Goal: Book appointment/travel/reservation

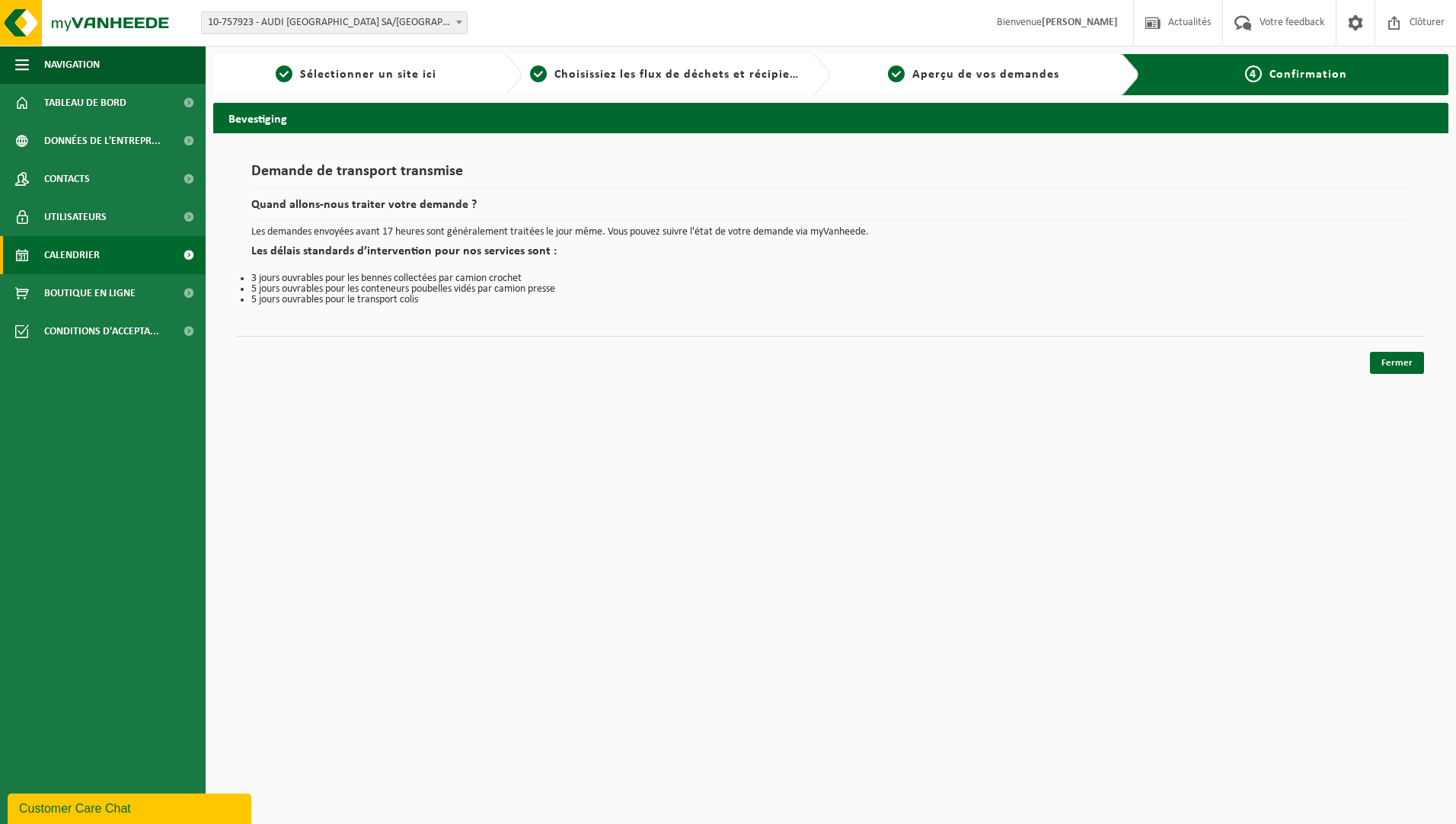
click at [102, 256] on link "Calendrier" at bounding box center [102, 255] width 206 height 38
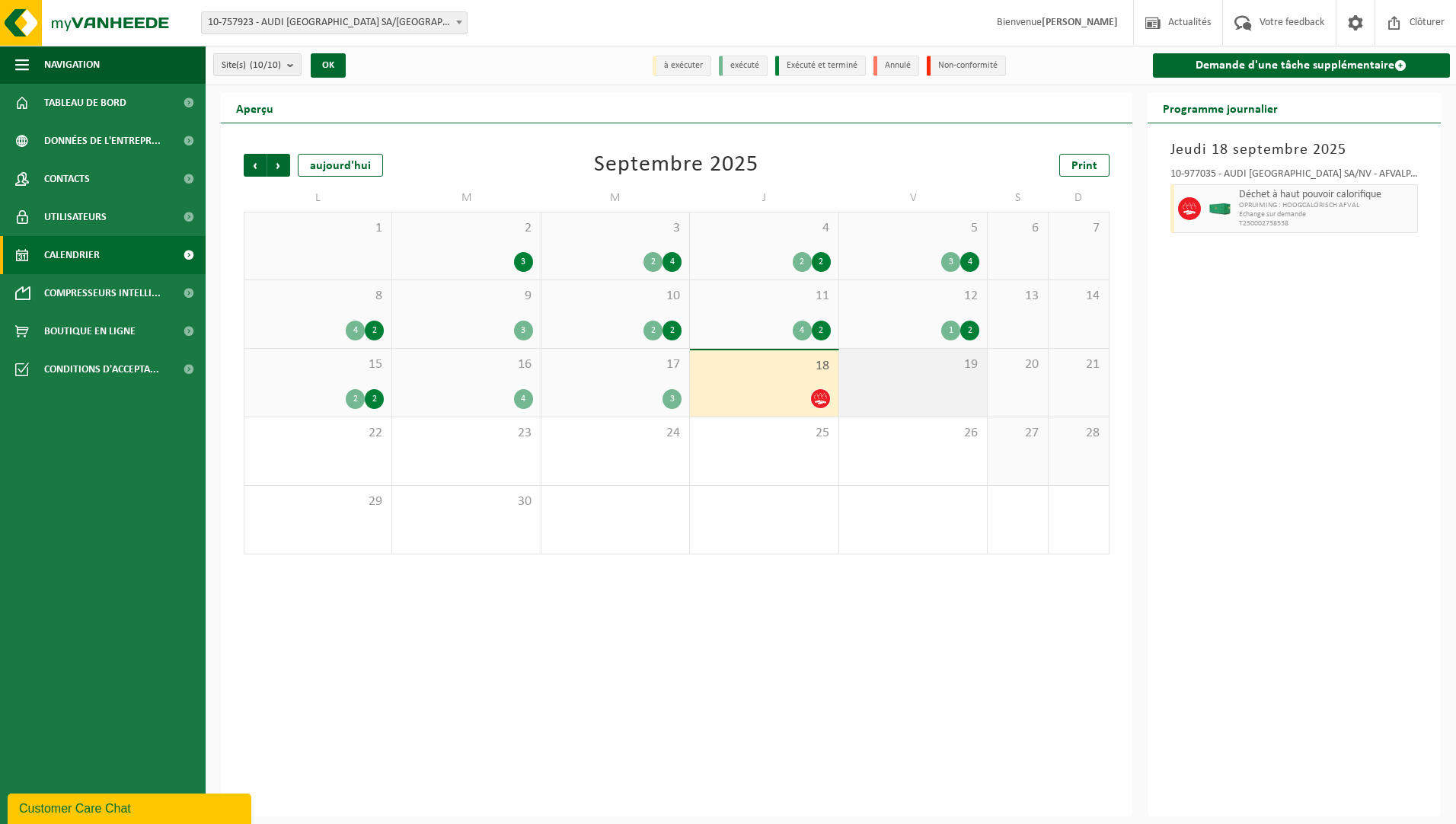
click at [945, 387] on div "19" at bounding box center [912, 383] width 147 height 68
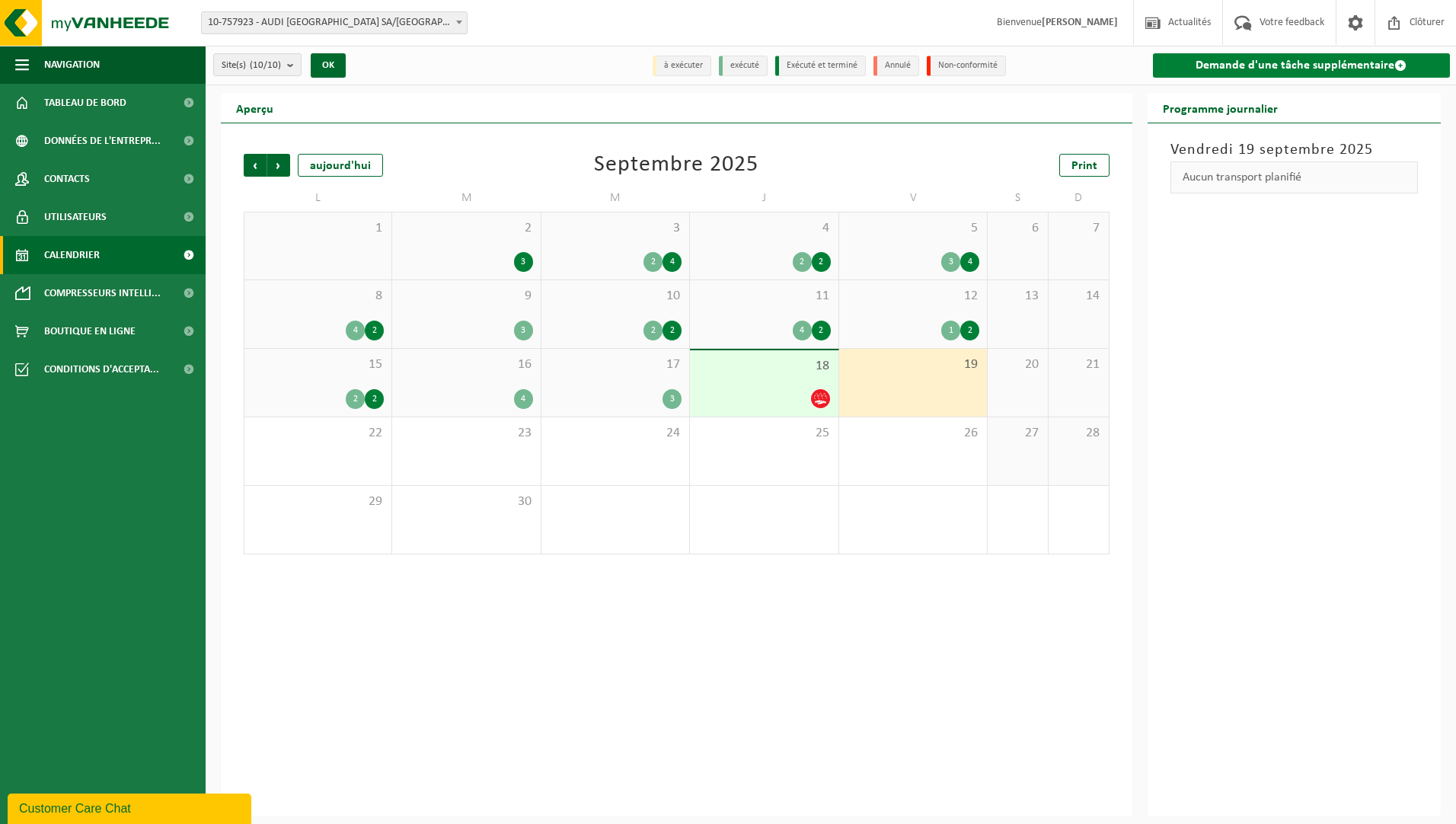
click at [1254, 63] on link "Demande d'une tâche supplémentaire" at bounding box center [1302, 65] width 298 height 24
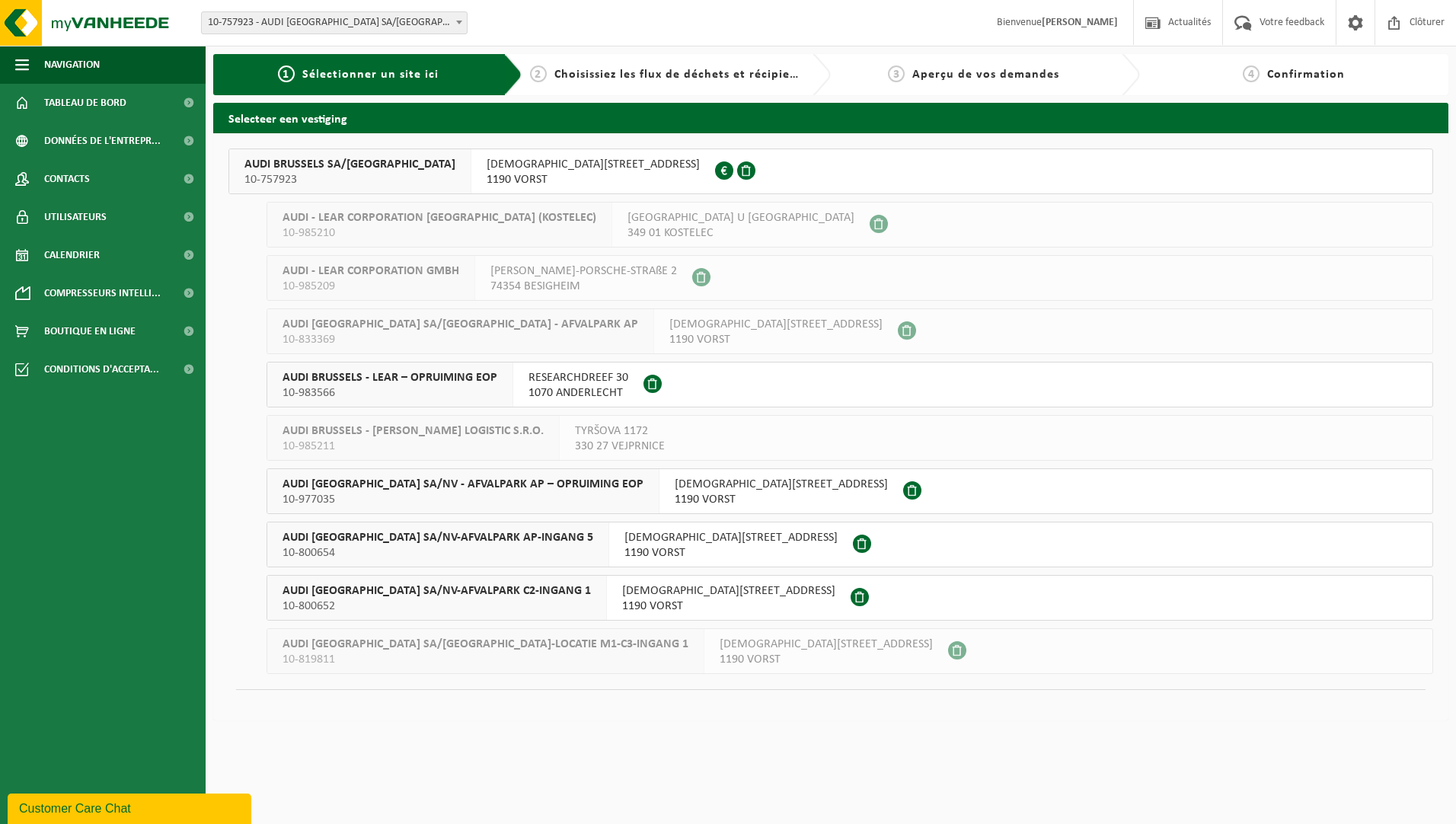
click at [489, 596] on span "AUDI [GEOGRAPHIC_DATA] SA/NV-AFVALPARK C2-INGANG 1" at bounding box center [436, 590] width 308 height 15
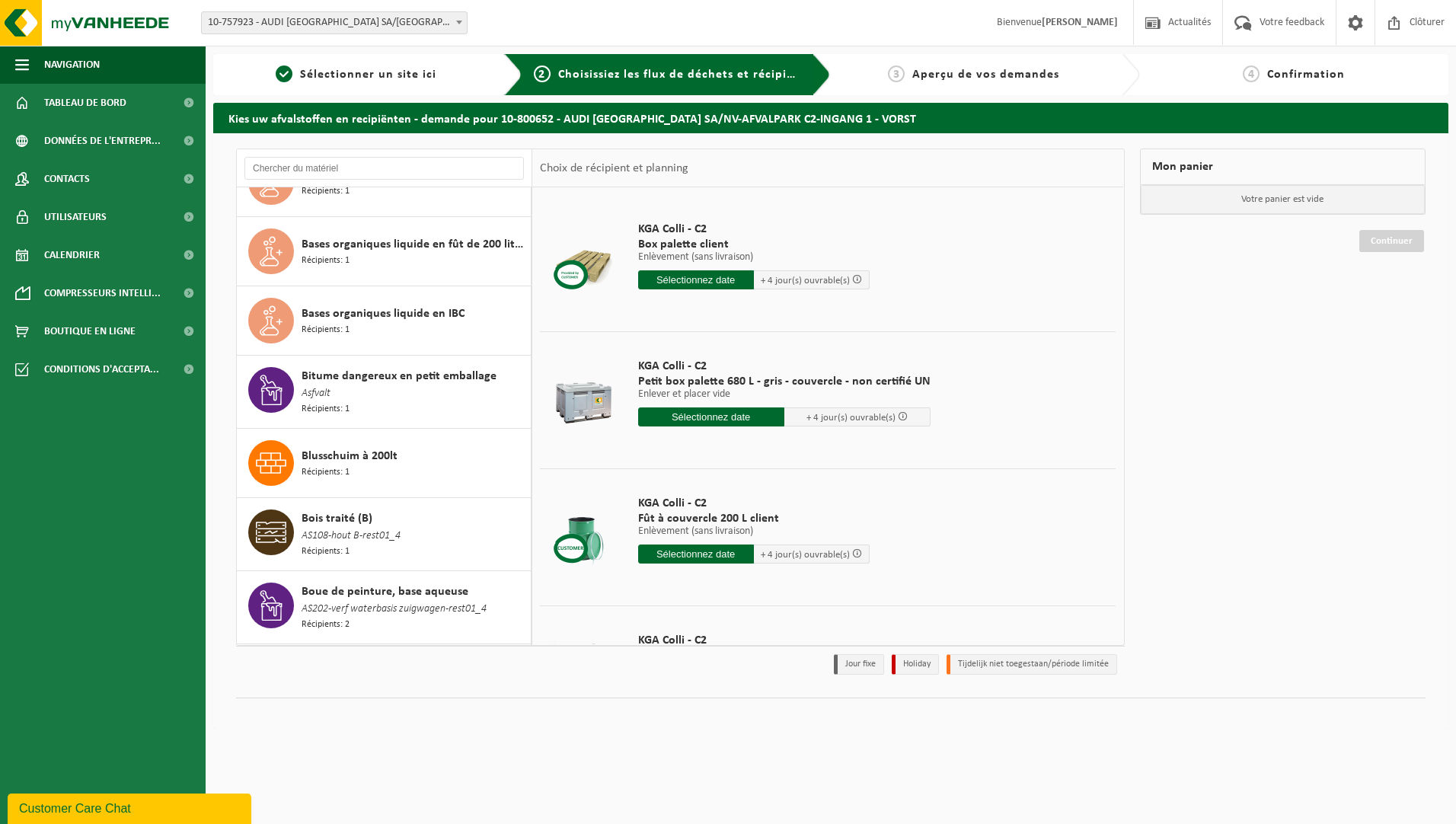
scroll to position [964, 0]
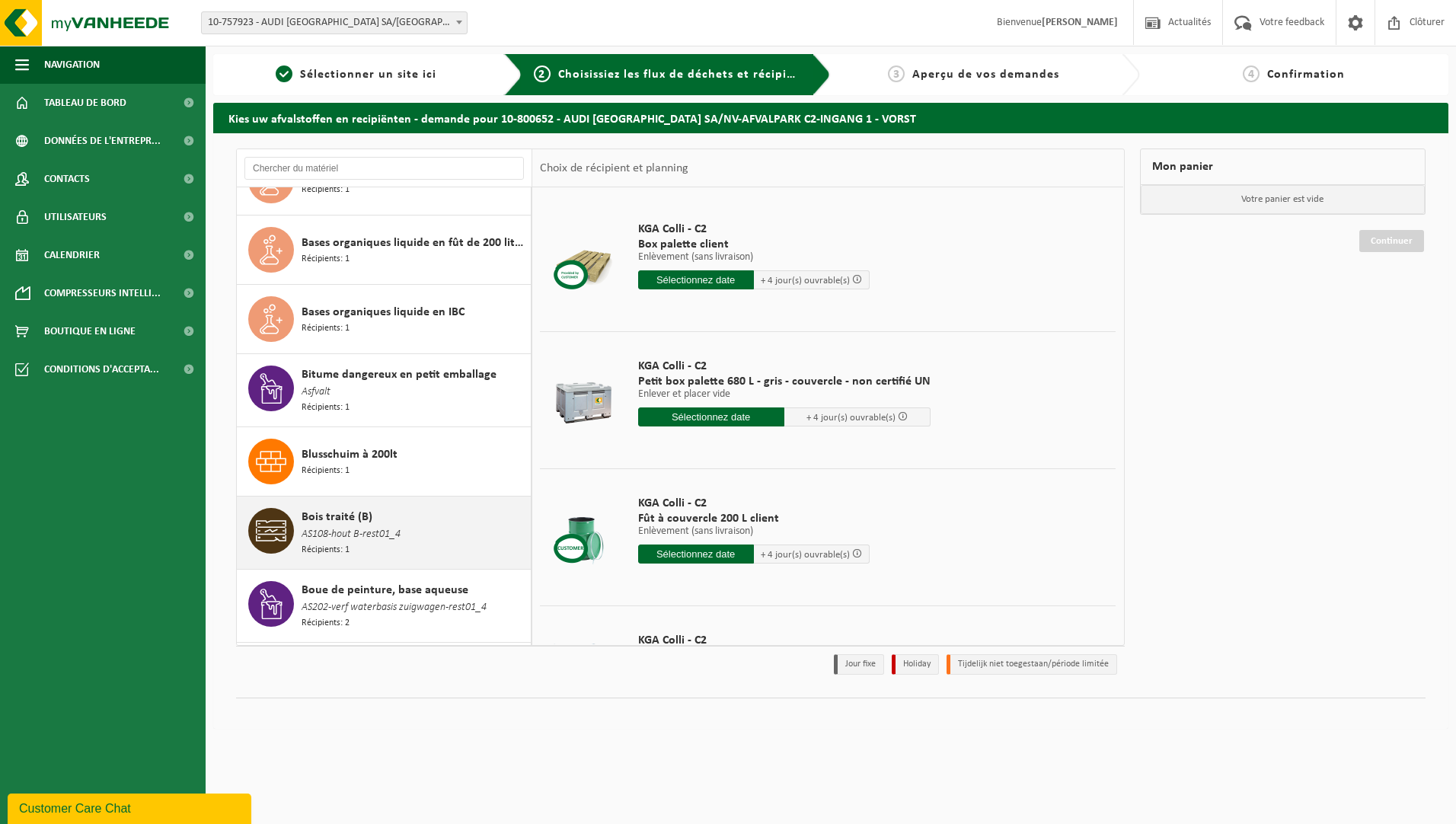
click at [416, 510] on div "Bois traité (B) AS108-hout B-rest01_4 Récipients: 1" at bounding box center [414, 533] width 225 height 50
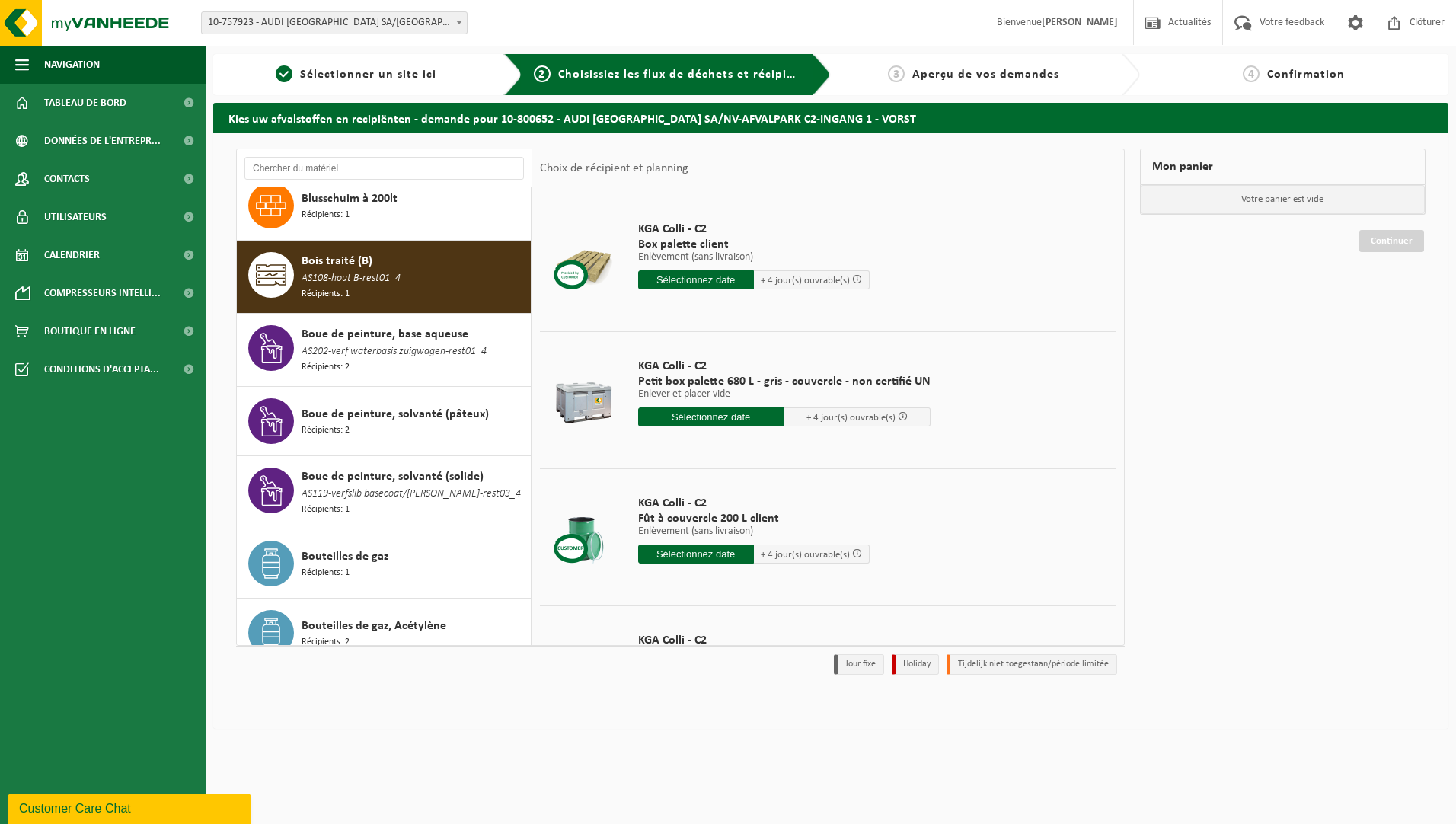
scroll to position [1258, 0]
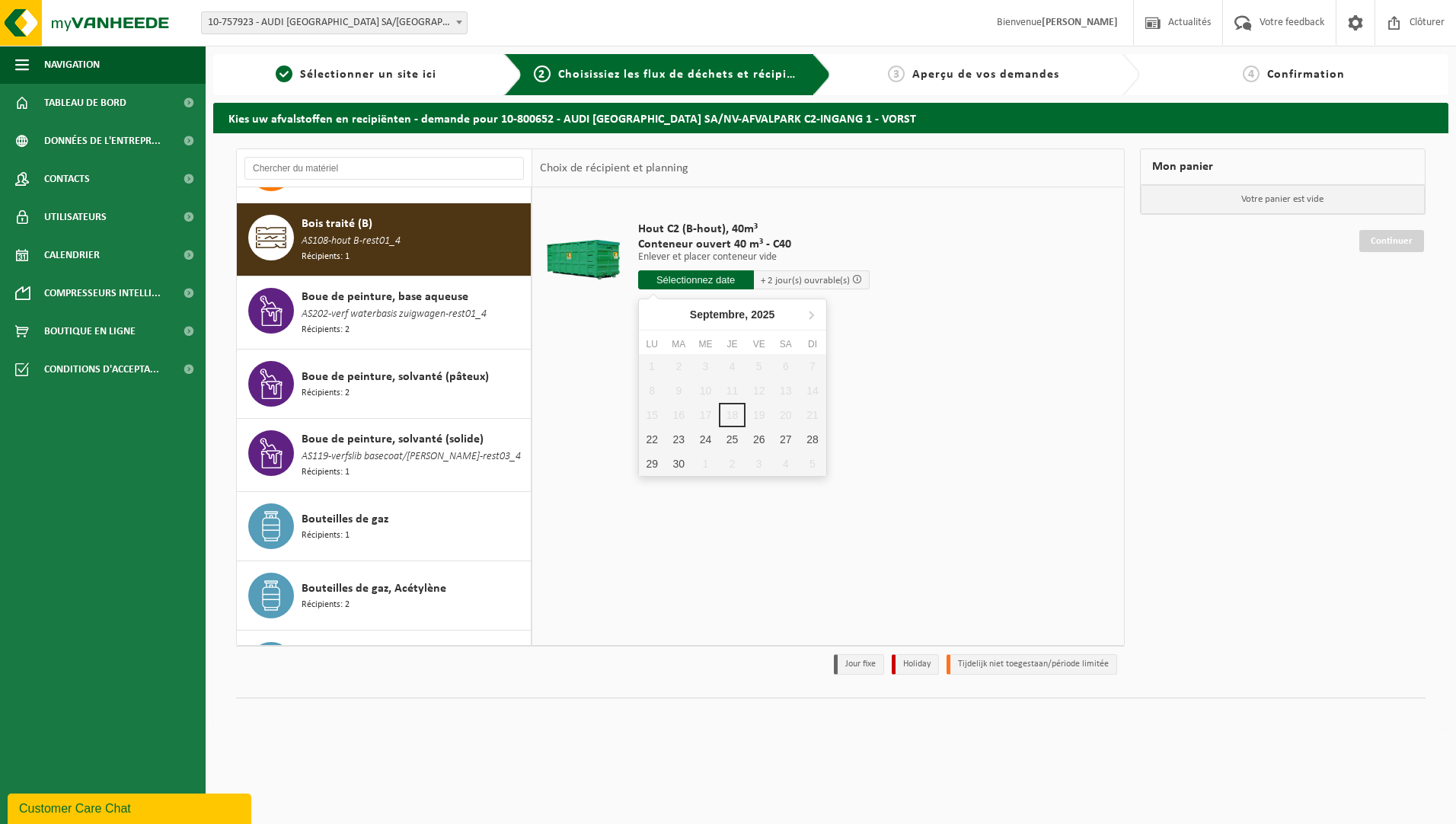
click at [665, 278] on input "text" at bounding box center [696, 280] width 116 height 19
click at [652, 444] on div "22" at bounding box center [652, 439] width 27 height 24
type input "à partir de 2025-09-22"
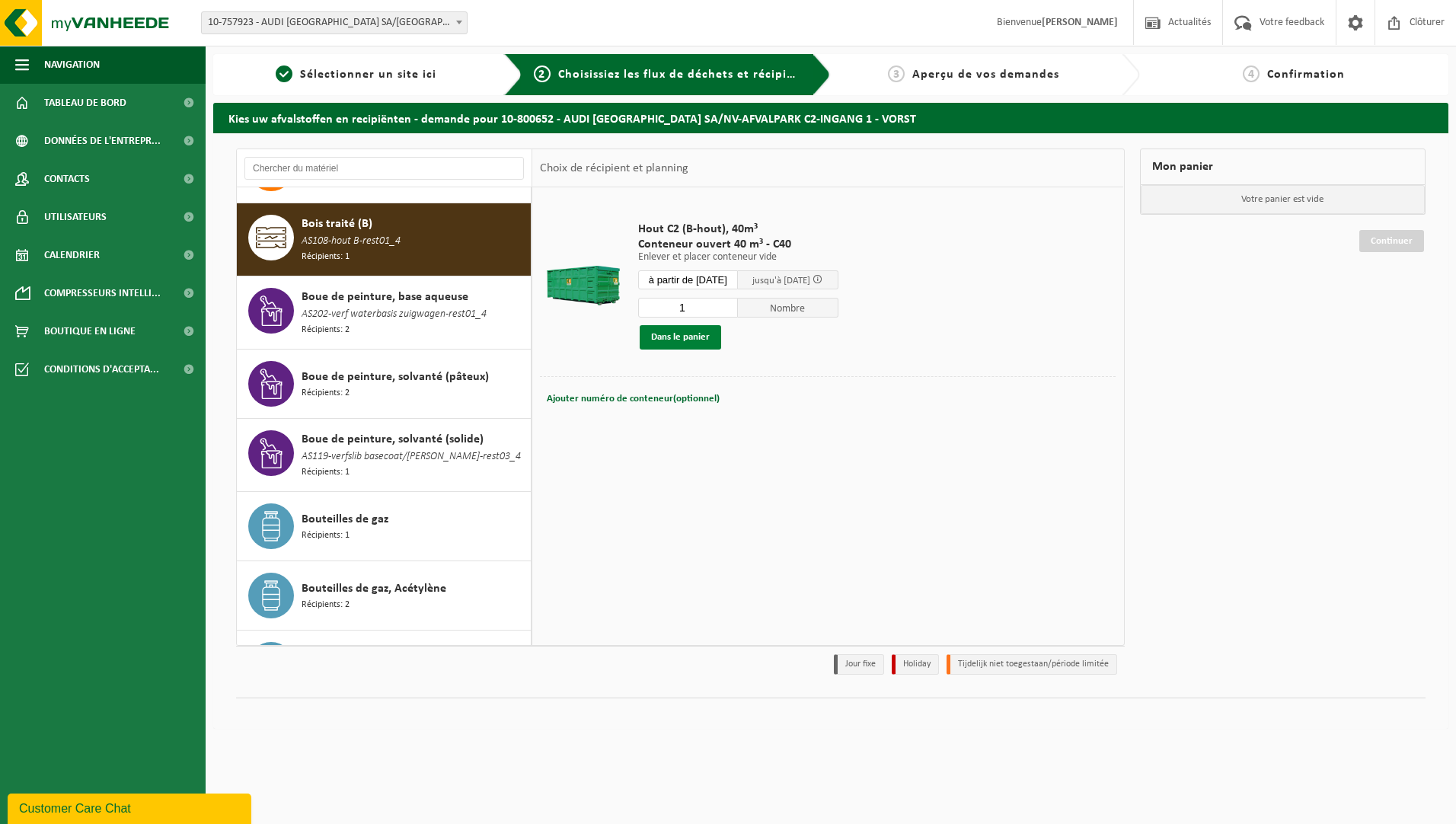
click at [687, 340] on button "Dans le panier" at bounding box center [680, 337] width 81 height 24
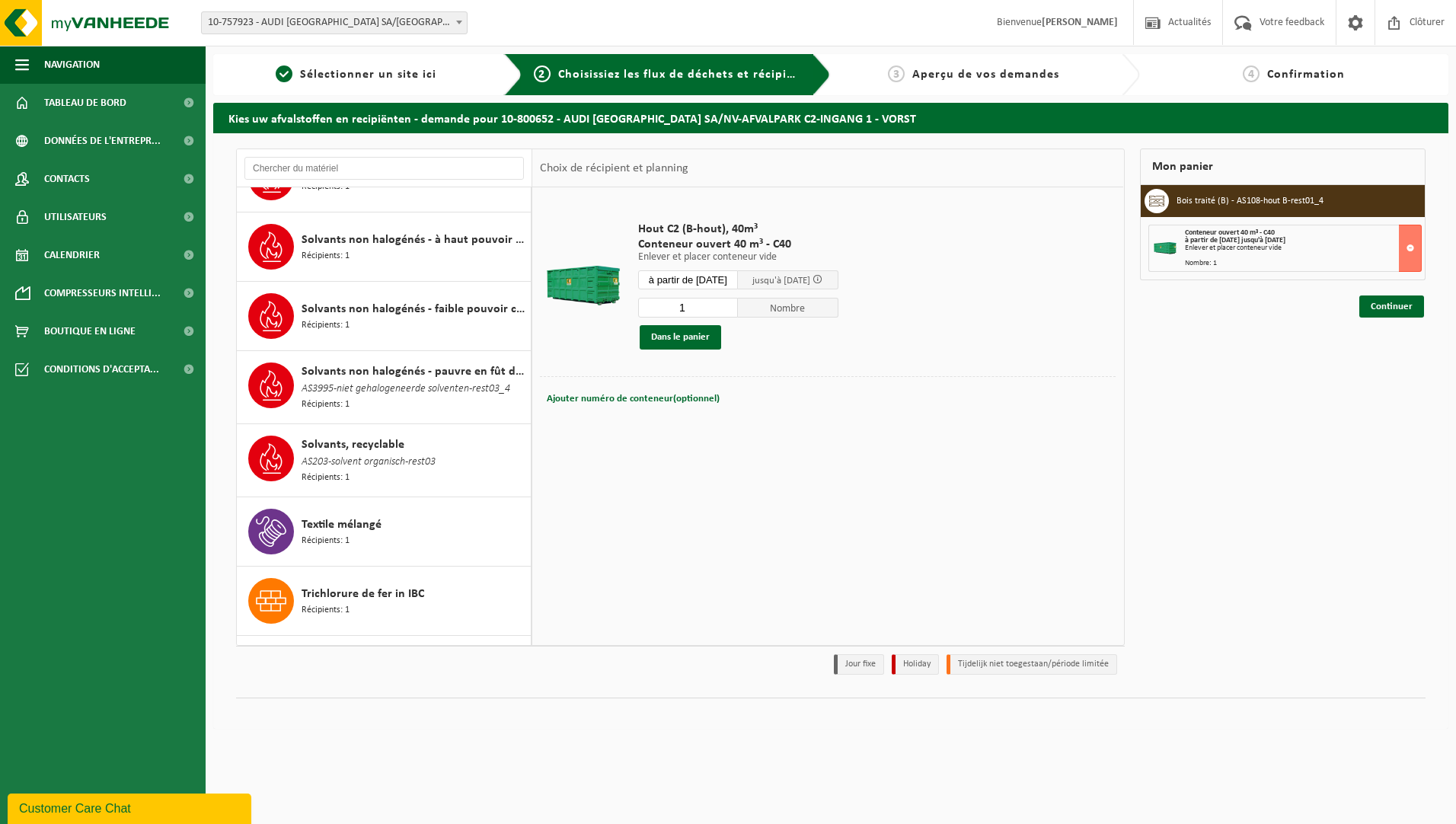
scroll to position [9125, 0]
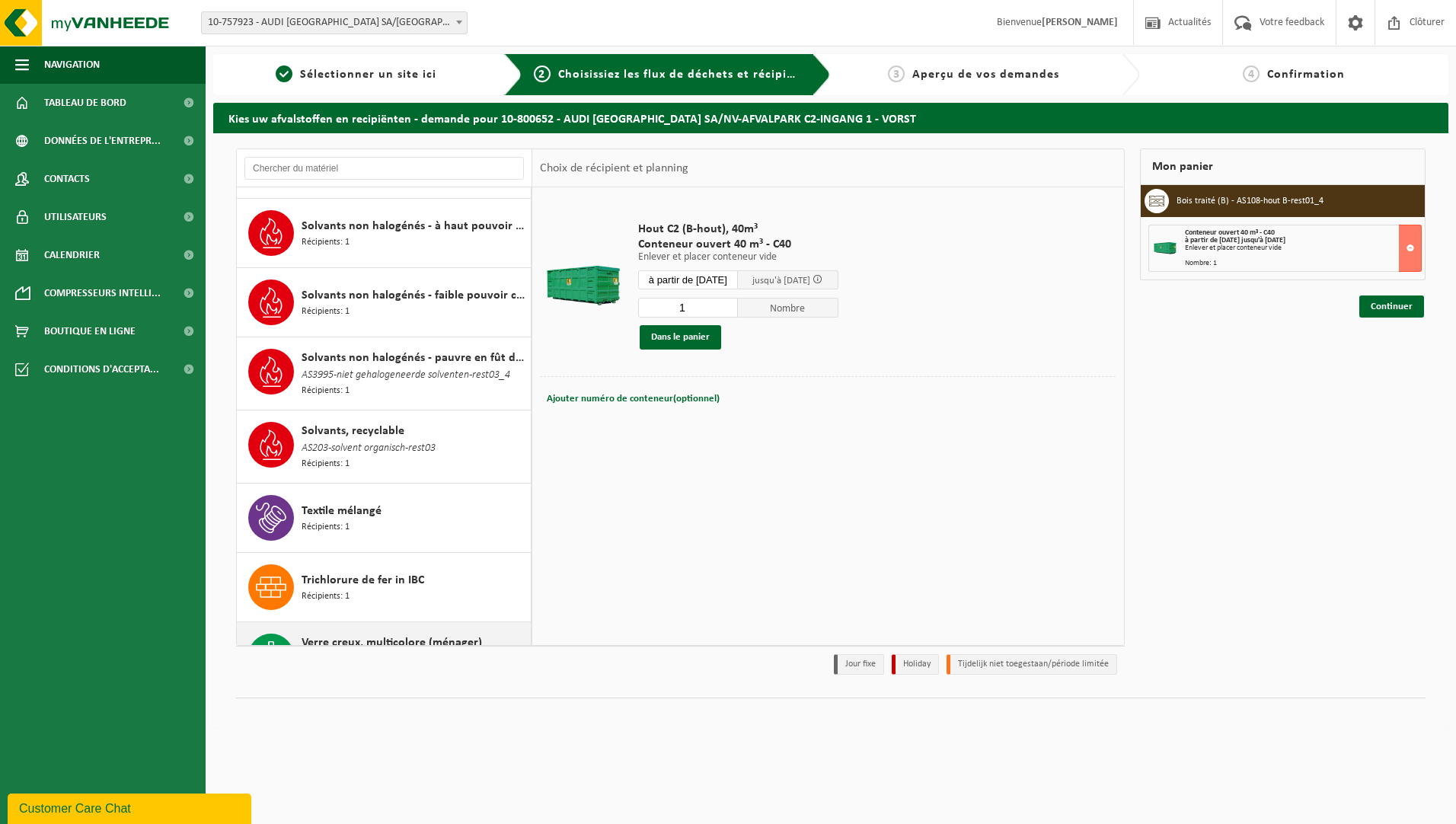
click at [336, 651] on span "AS410-FLESSENGLAS-REST 05_2" at bounding box center [369, 659] width 135 height 17
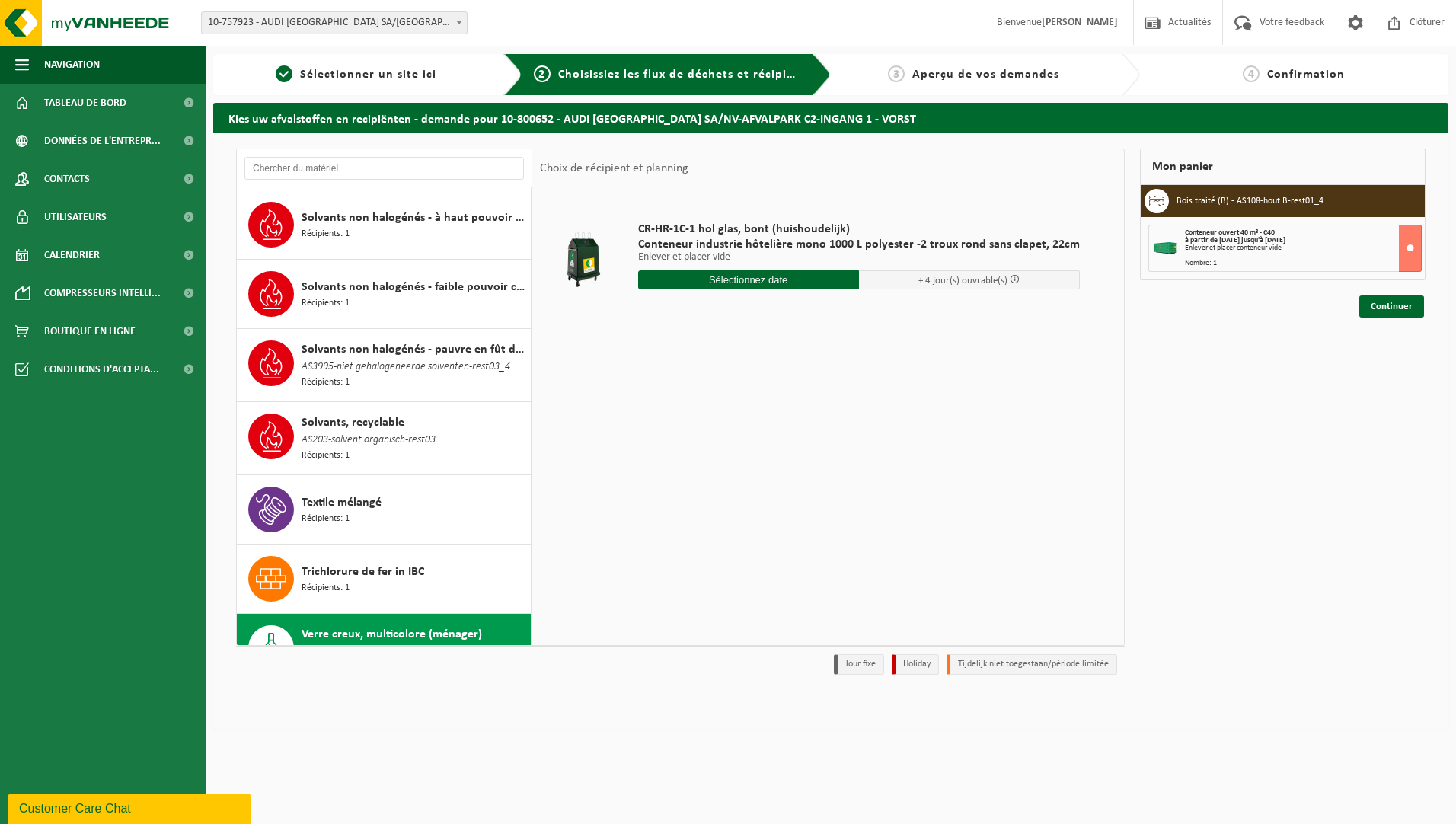
click at [724, 280] on input "text" at bounding box center [748, 280] width 221 height 19
click at [647, 446] on div "22" at bounding box center [652, 439] width 27 height 24
type input "à partir de 2025-09-22"
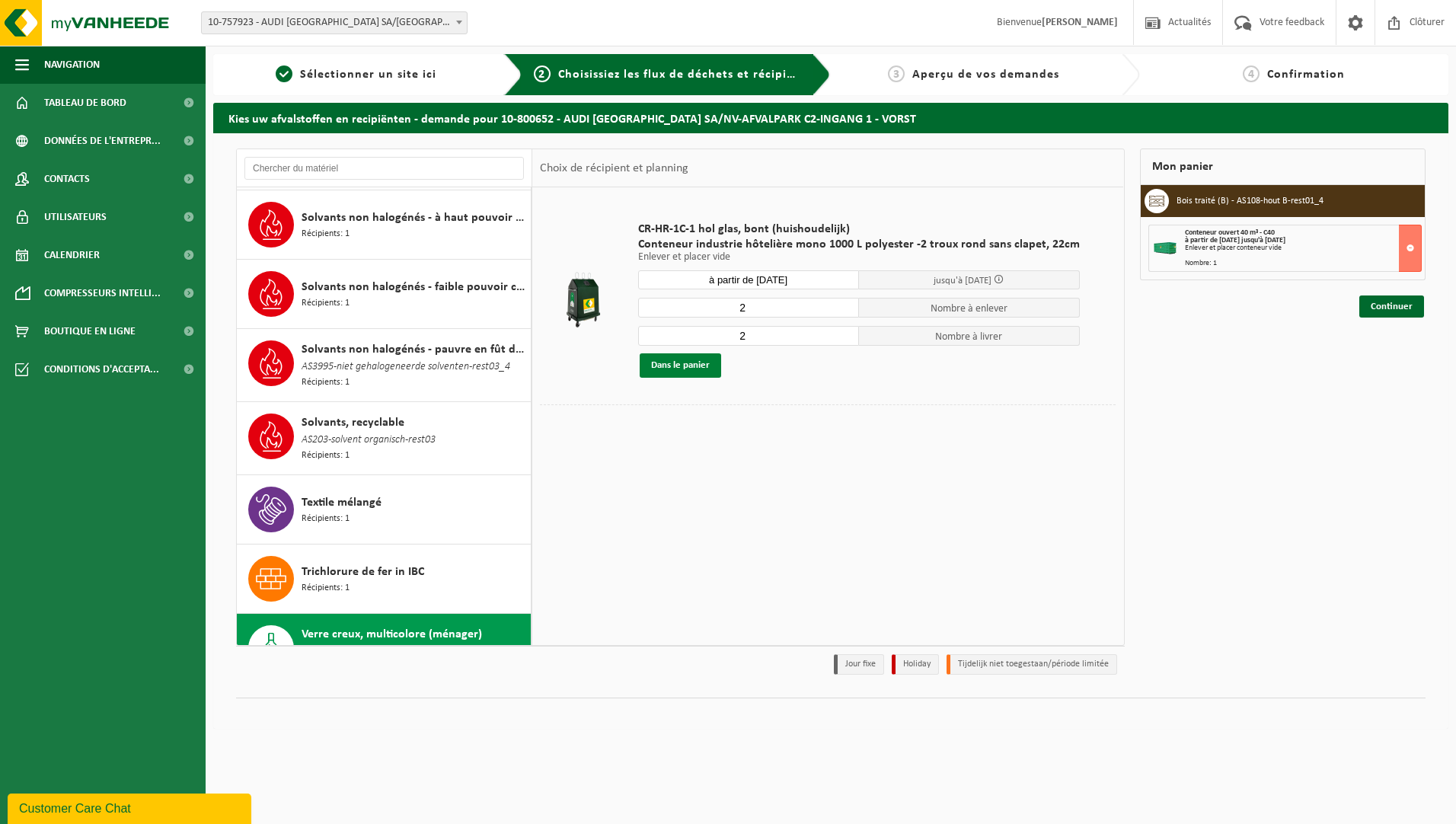
click at [692, 369] on button "Dans le panier" at bounding box center [680, 365] width 81 height 24
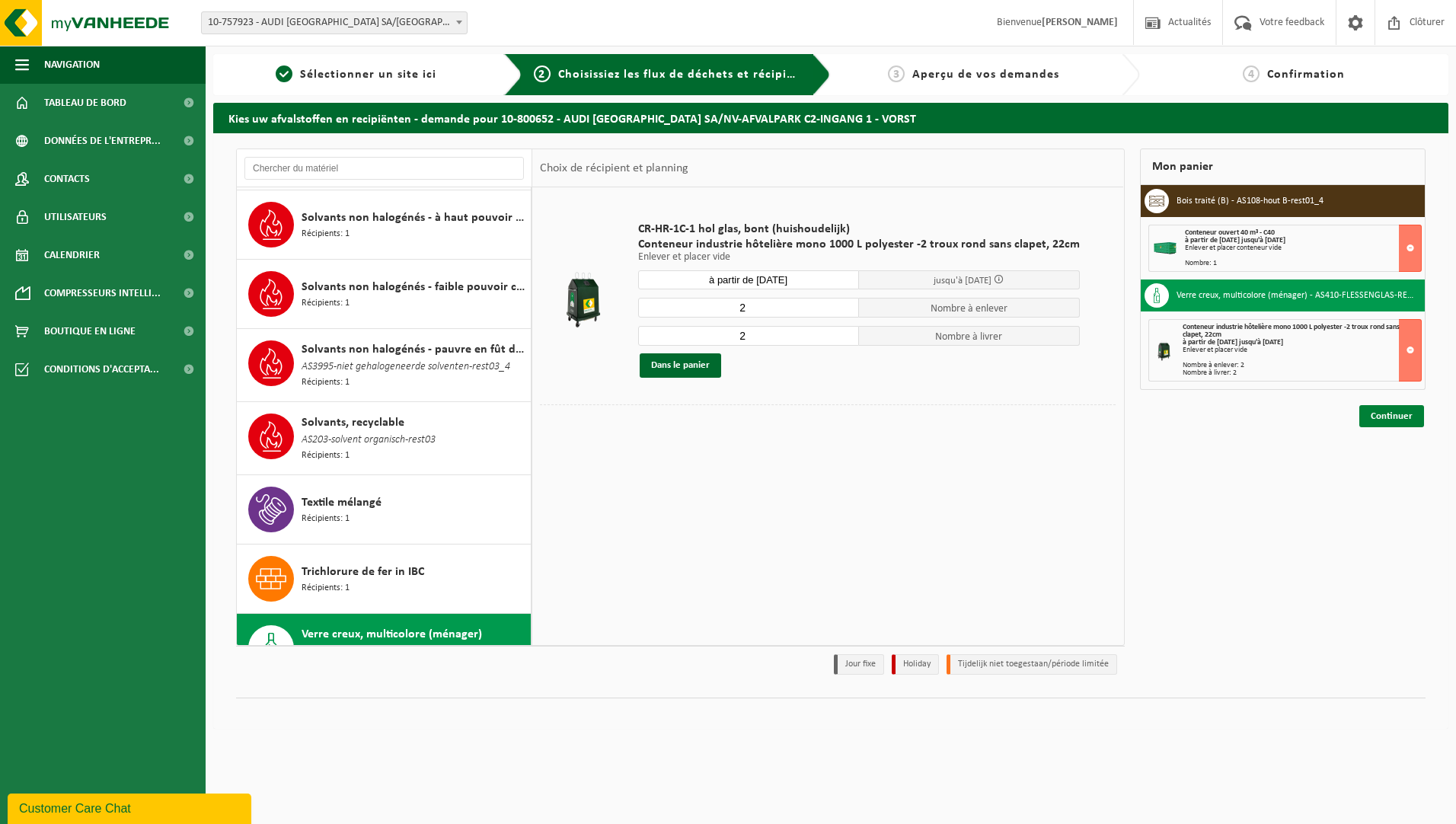
click at [1381, 418] on link "Continuer" at bounding box center [1391, 416] width 65 height 22
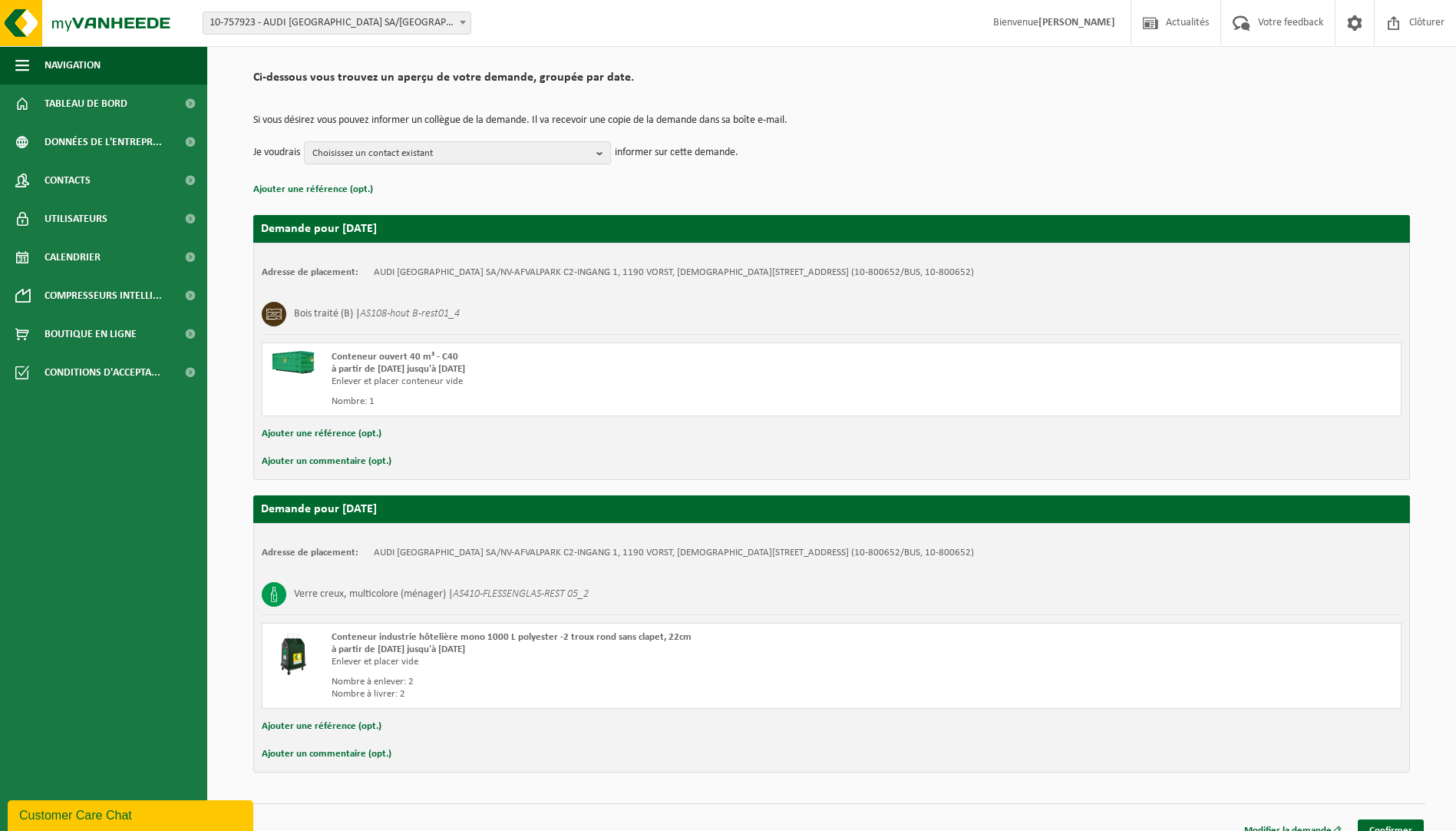
scroll to position [121, 0]
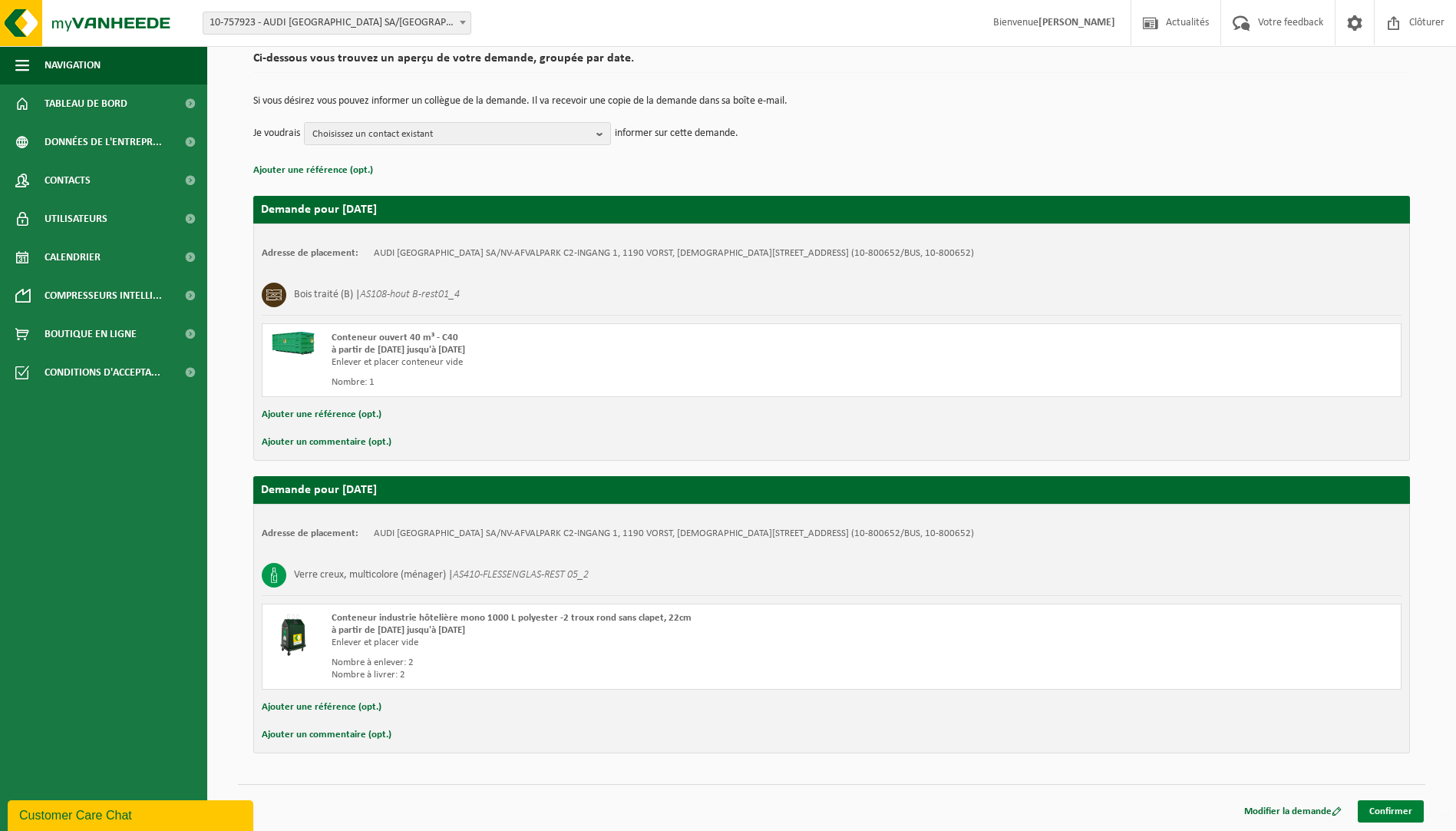
click at [1384, 812] on link "Confirmer" at bounding box center [1391, 811] width 66 height 22
